Goal: Navigation & Orientation: Find specific page/section

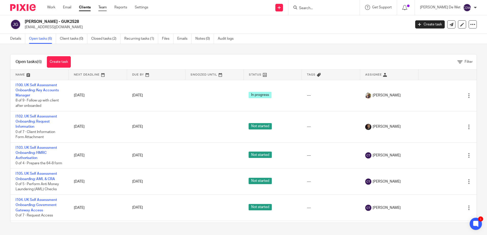
click at [103, 8] on link "Team" at bounding box center [102, 7] width 8 height 5
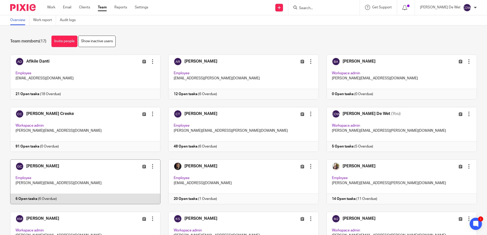
click at [94, 175] on link at bounding box center [81, 182] width 158 height 45
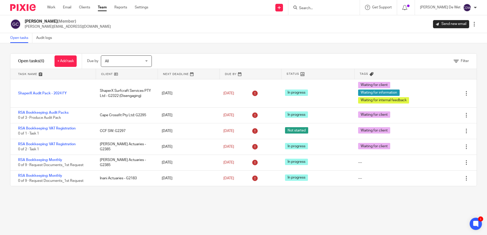
click at [89, 202] on div "Filter tasks Only show tasks matching all of these conditions 1 Client name Is …" at bounding box center [243, 139] width 487 height 192
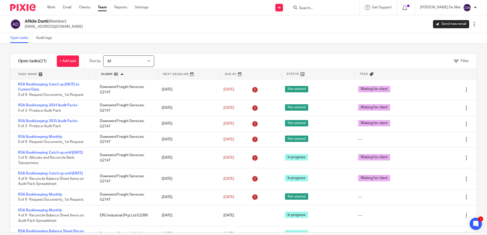
scroll to position [8, 0]
